Goal: Navigation & Orientation: Find specific page/section

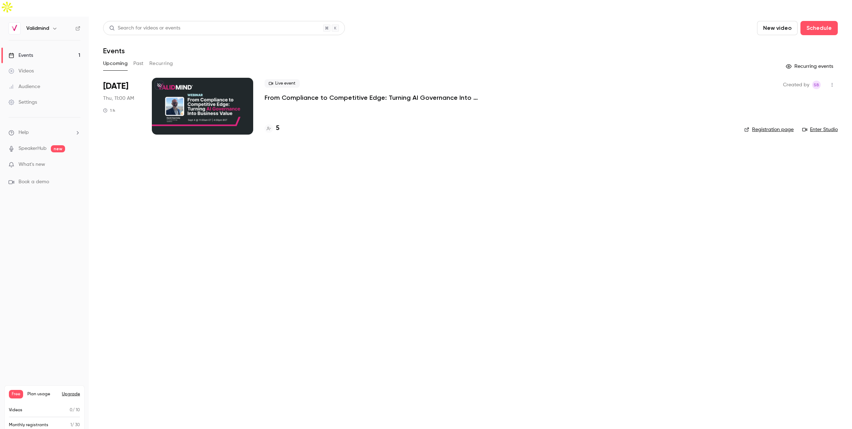
click at [26, 52] on div "Events" at bounding box center [21, 55] width 25 height 7
click at [39, 25] on h6 "Validmind" at bounding box center [37, 28] width 23 height 7
click at [58, 24] on button "button" at bounding box center [54, 28] width 9 height 9
click at [58, 11] on div at bounding box center [426, 214] width 852 height 429
